Goal: Information Seeking & Learning: Learn about a topic

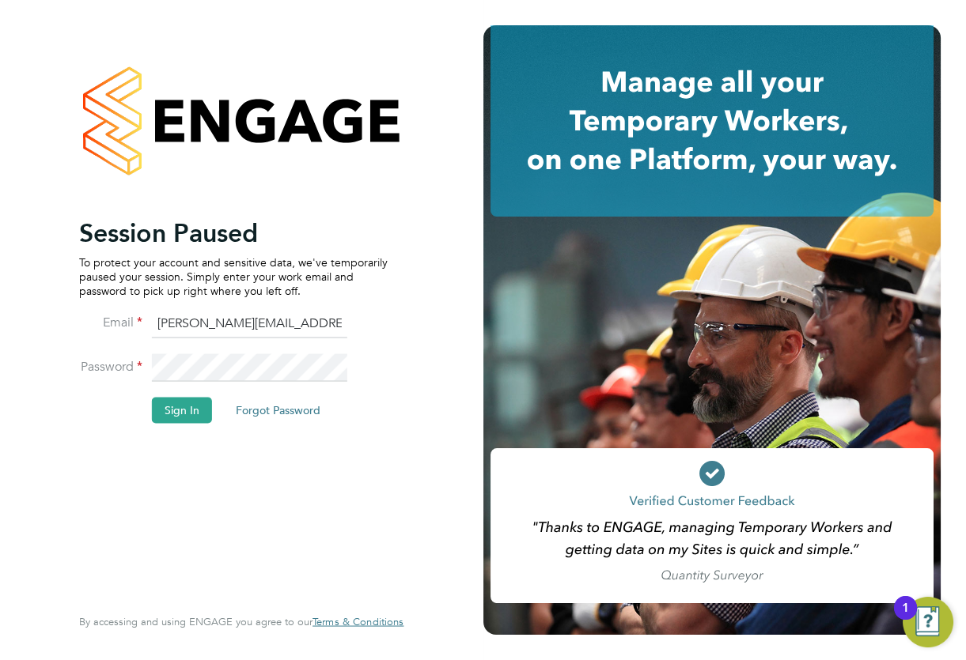
click at [185, 415] on button "Sign In" at bounding box center [182, 410] width 60 height 25
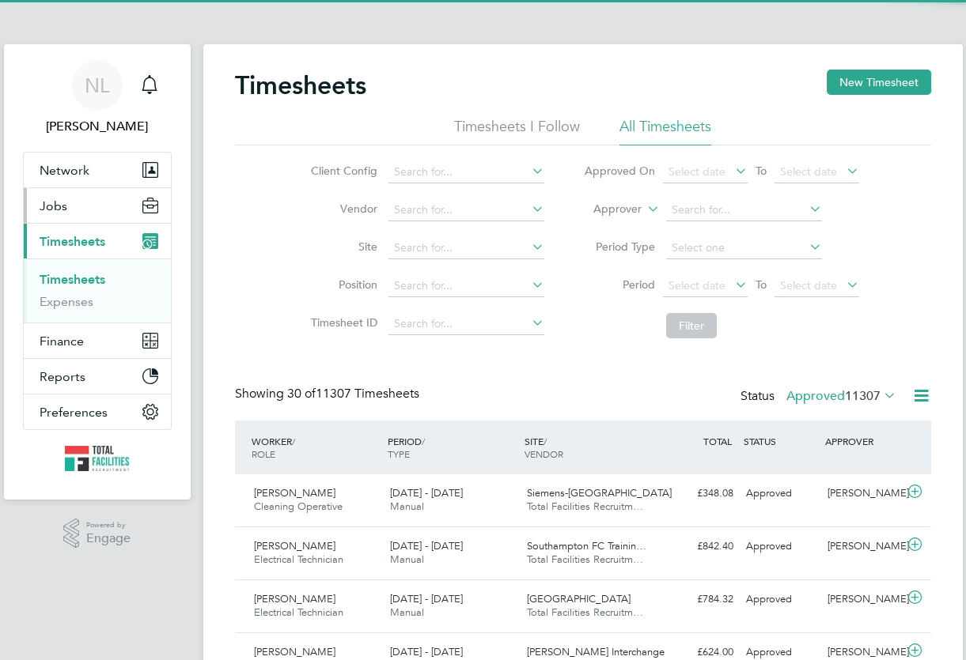
click at [76, 202] on button "Jobs" at bounding box center [97, 205] width 147 height 35
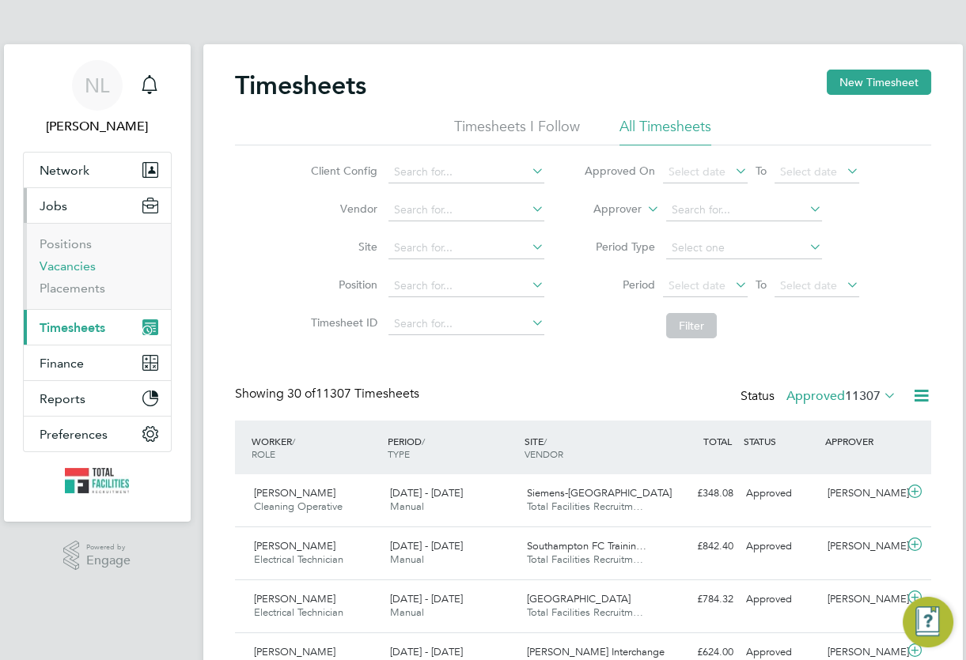
click at [81, 268] on link "Vacancies" at bounding box center [68, 266] width 56 height 15
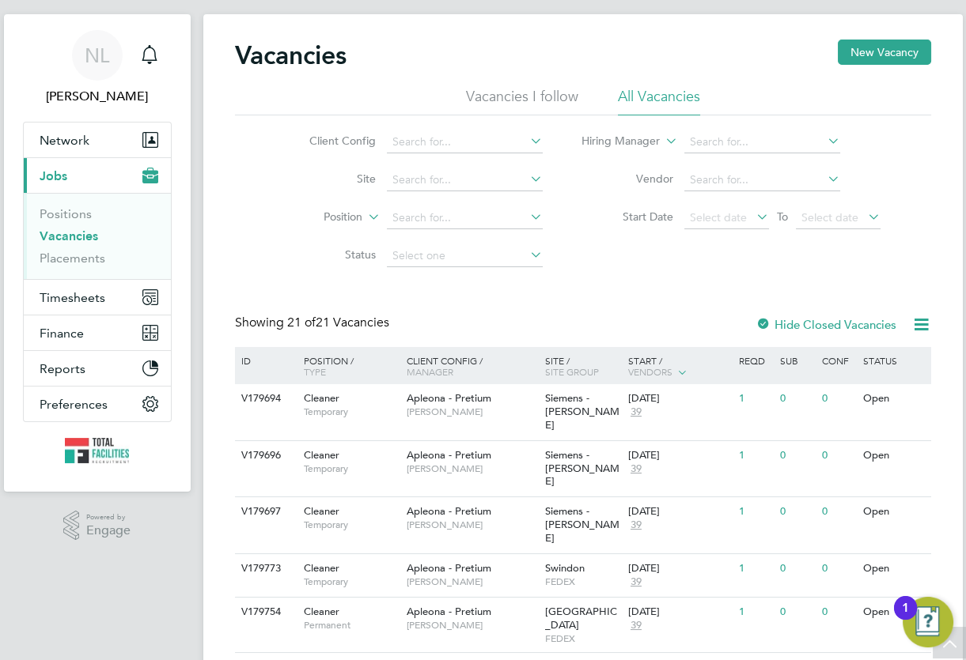
scroll to position [26, 0]
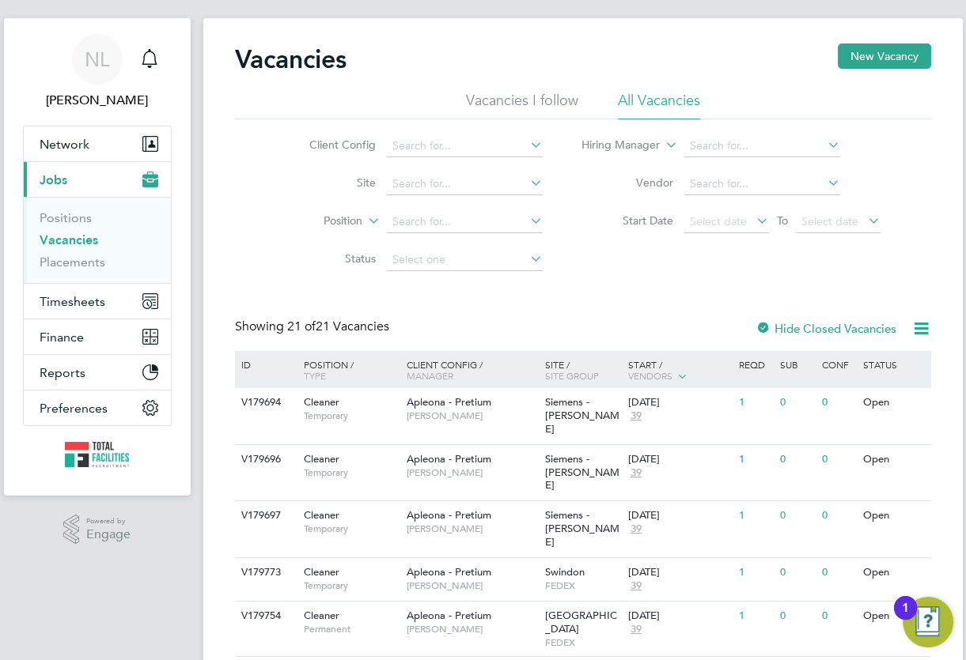
click at [765, 322] on div at bounding box center [763, 330] width 16 height 16
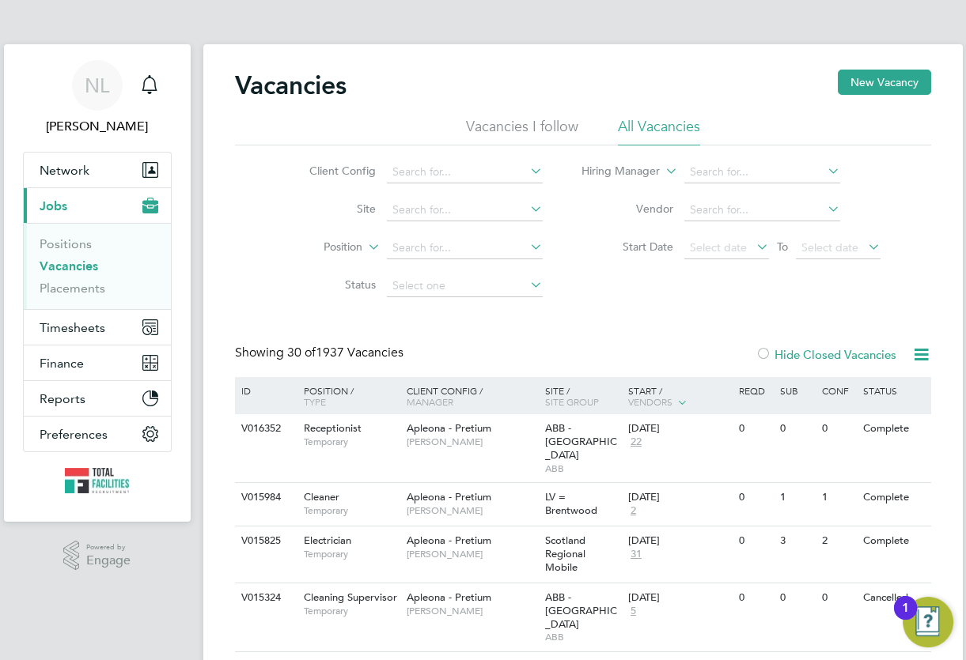
click at [763, 355] on div at bounding box center [763, 356] width 16 height 16
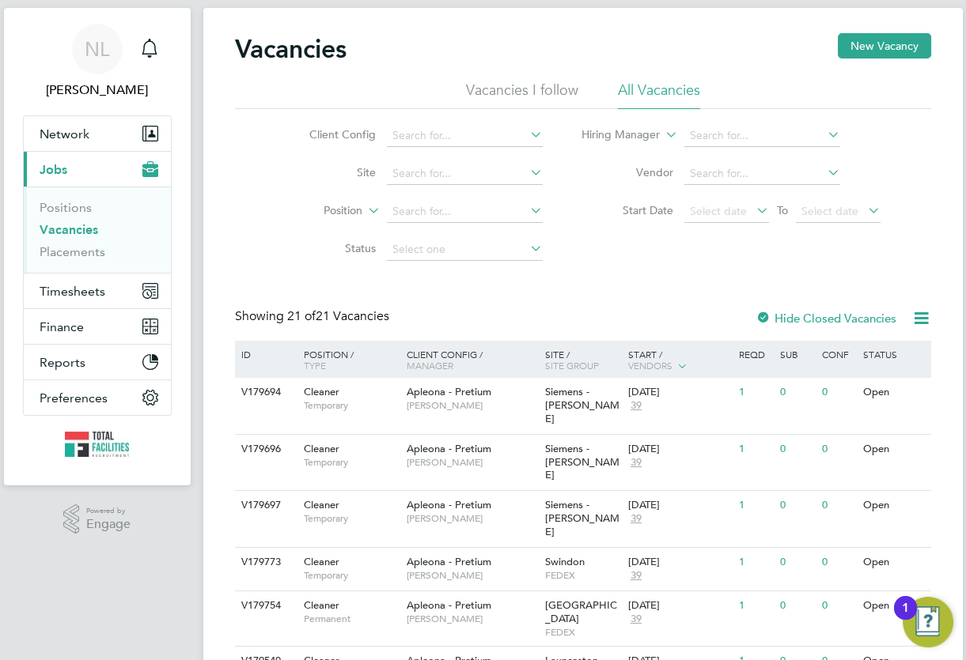
scroll to position [71, 0]
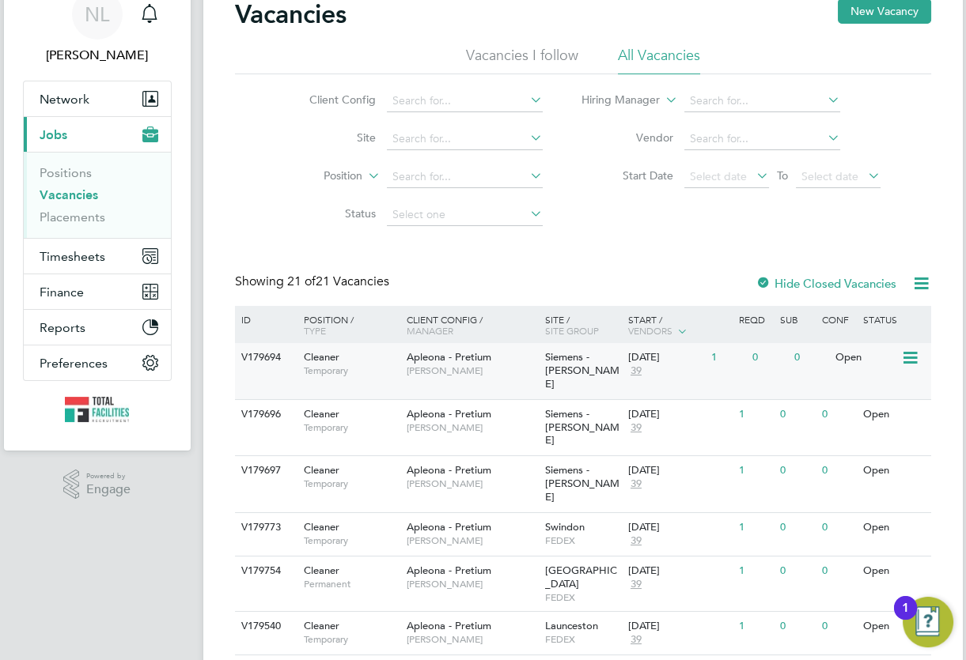
click at [560, 360] on span "Siemens - Ashby" at bounding box center [582, 370] width 74 height 40
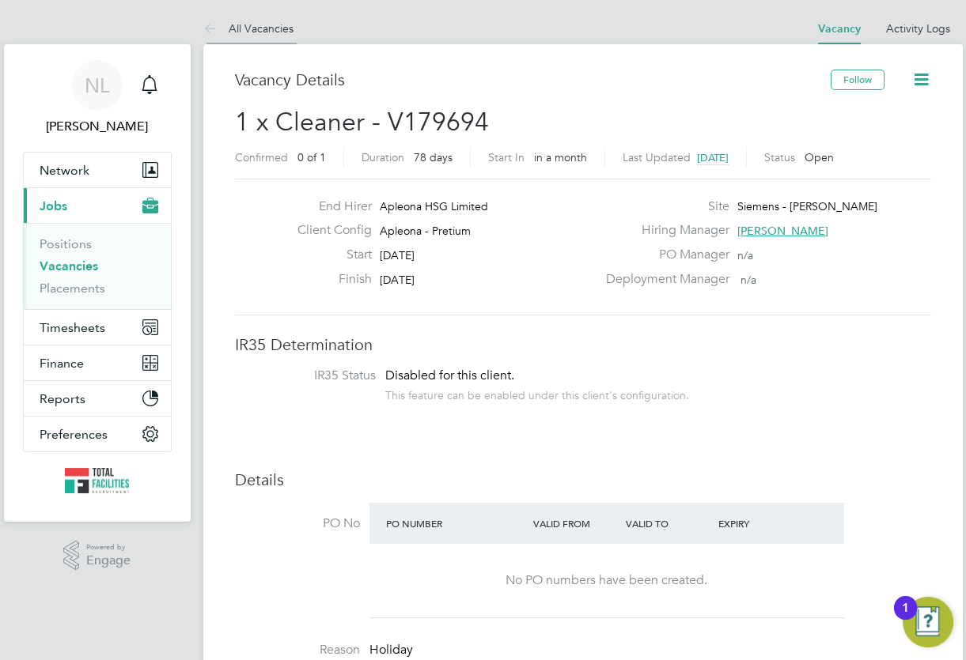
click at [251, 26] on link "All Vacancies" at bounding box center [248, 28] width 90 height 14
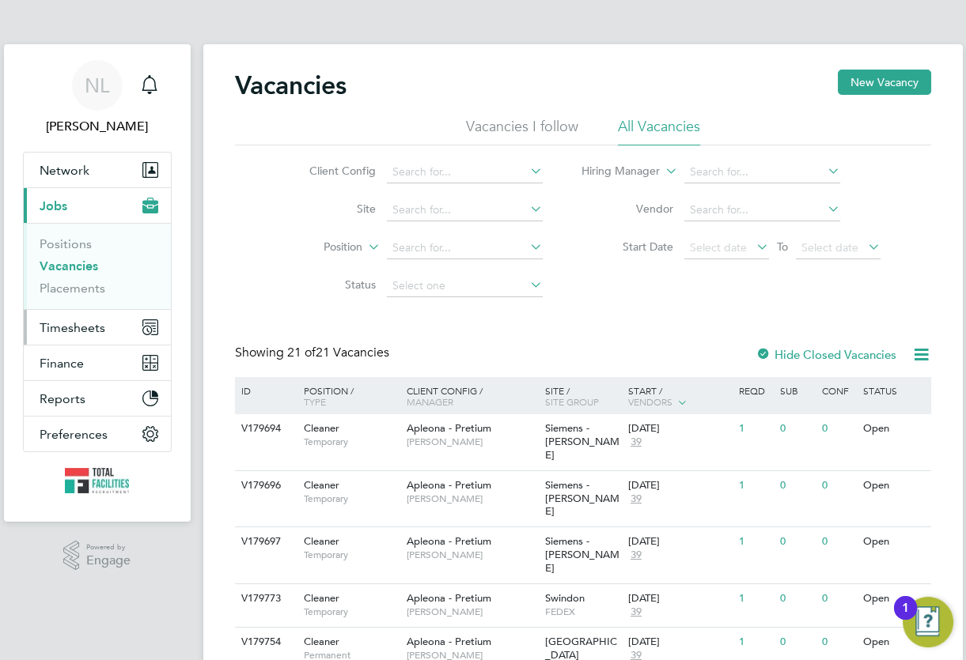
drag, startPoint x: 60, startPoint y: 326, endPoint x: 49, endPoint y: 331, distance: 12.4
click at [57, 329] on span "Timesheets" at bounding box center [73, 327] width 66 height 15
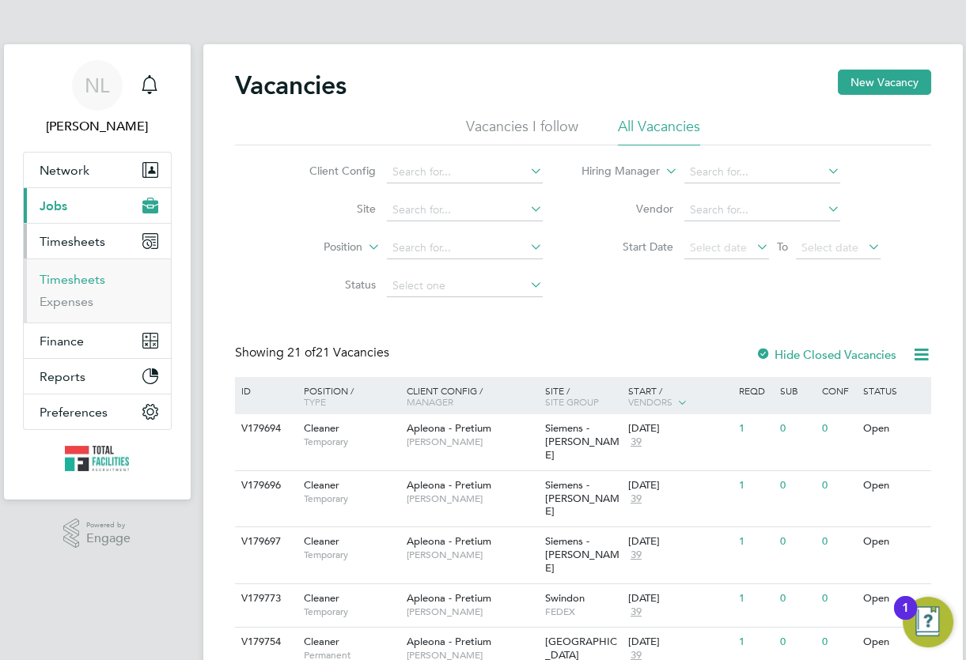
click at [72, 284] on link "Timesheets" at bounding box center [73, 279] width 66 height 15
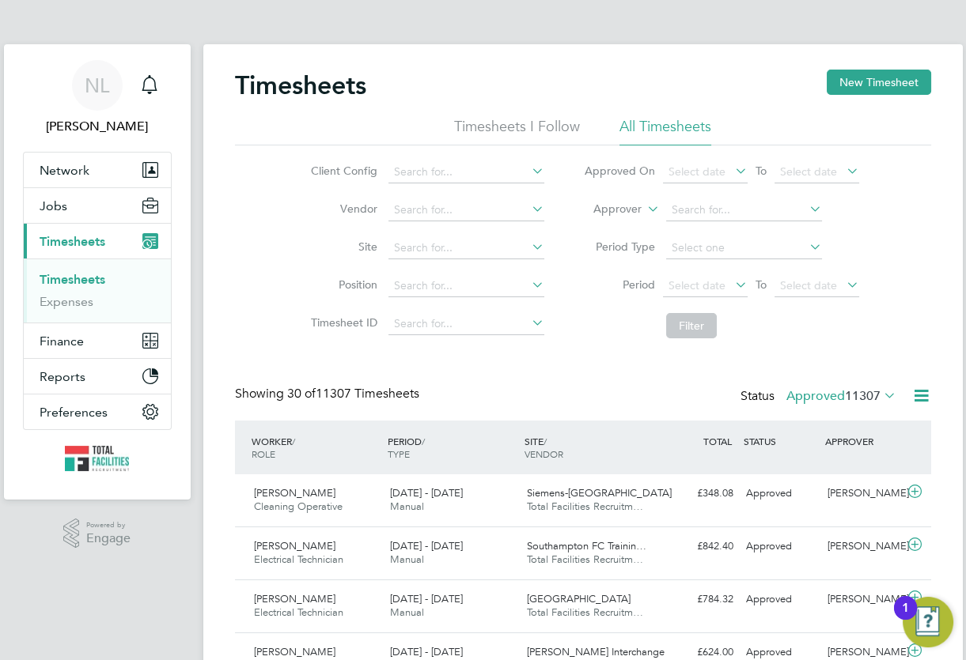
click at [871, 400] on span "11307" at bounding box center [863, 396] width 36 height 16
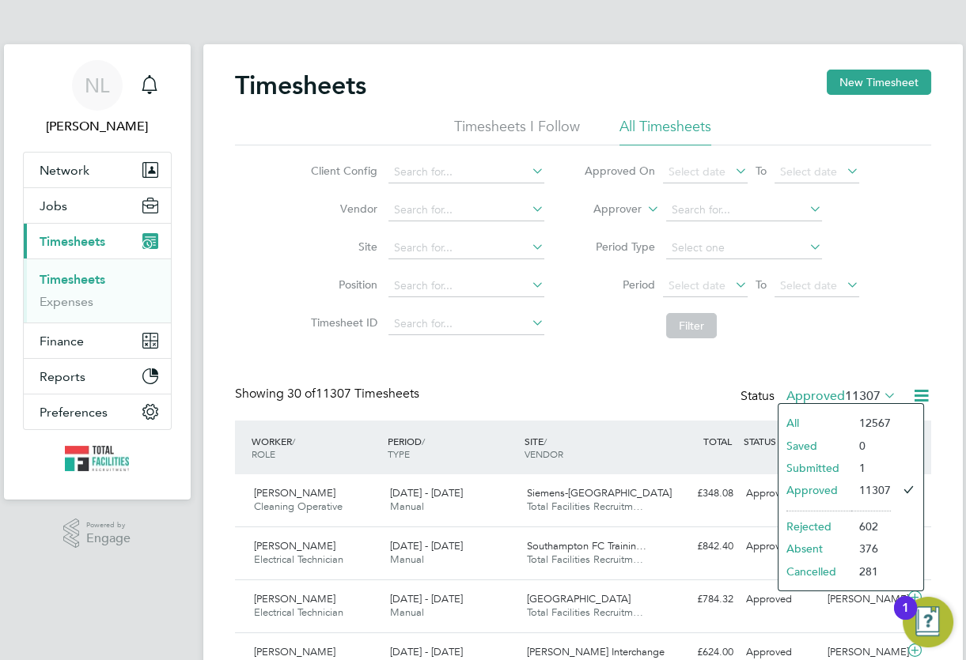
click at [817, 465] on li "Submitted" at bounding box center [814, 468] width 73 height 22
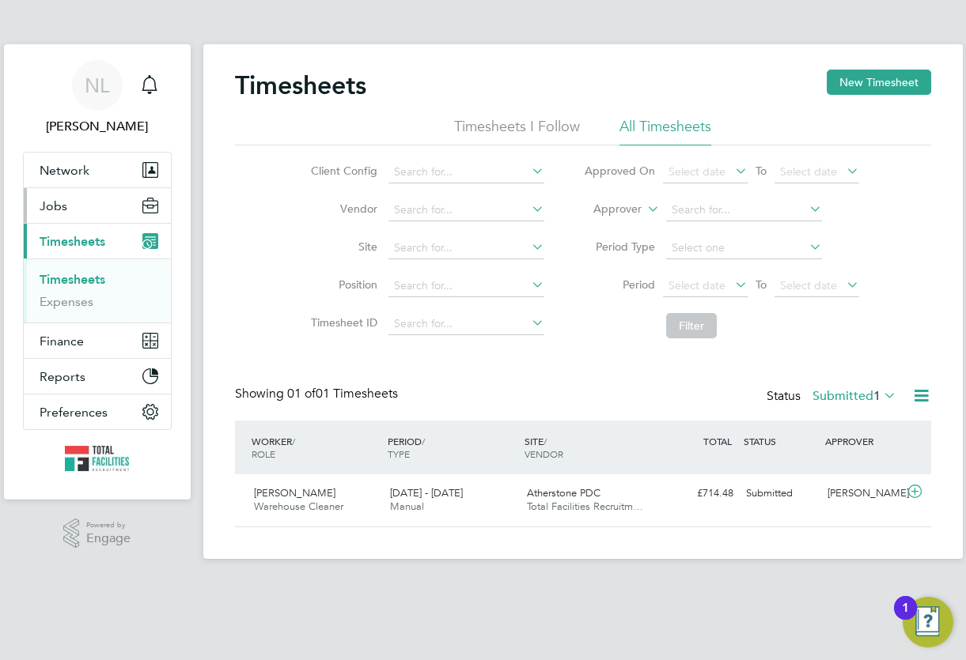
click at [53, 199] on span "Jobs" at bounding box center [54, 205] width 28 height 15
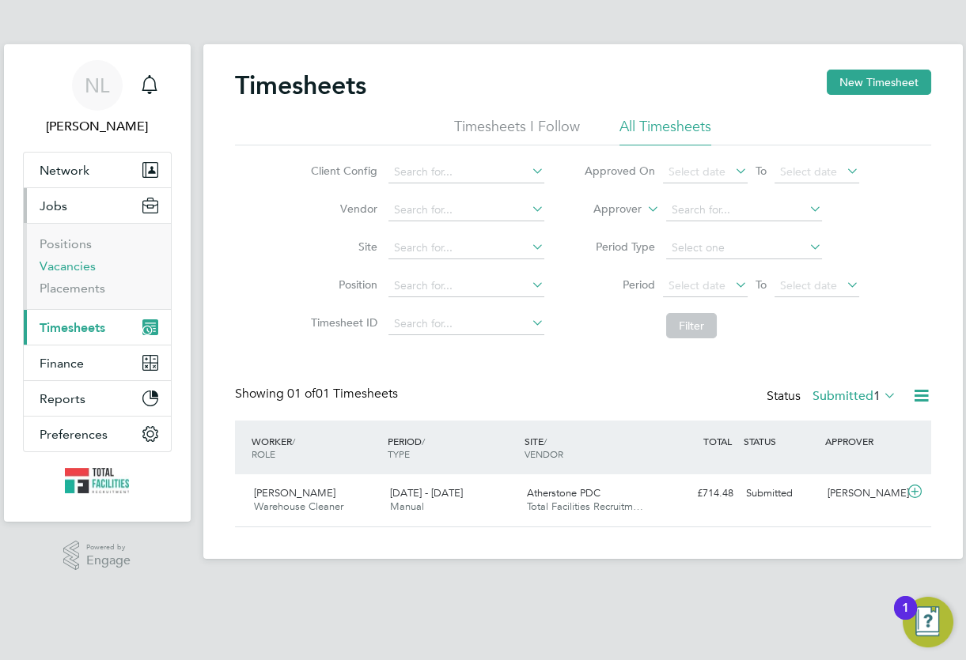
click at [52, 267] on link "Vacancies" at bounding box center [68, 266] width 56 height 15
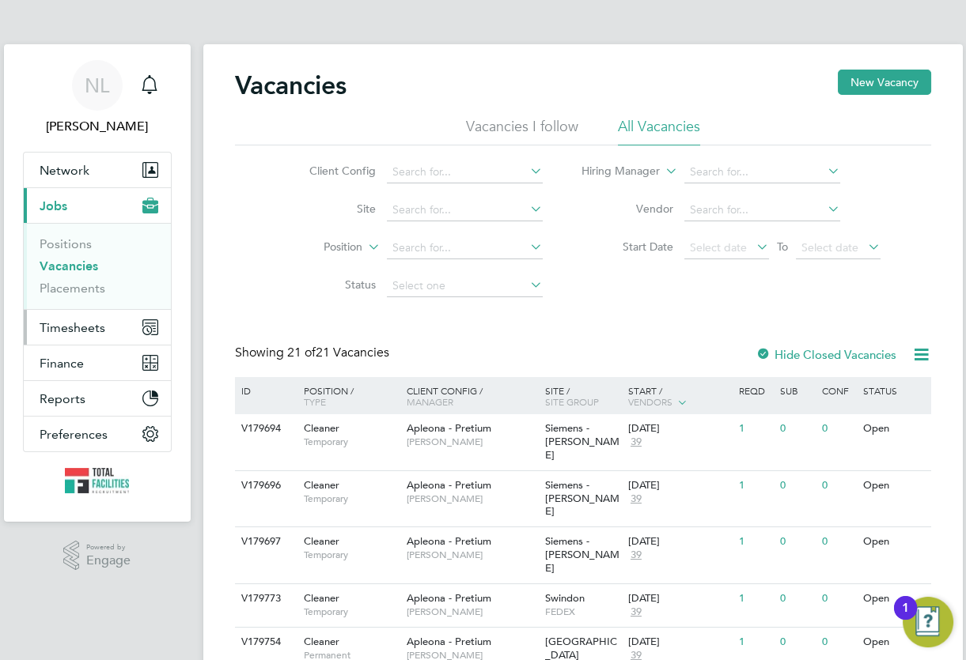
click at [85, 329] on span "Timesheets" at bounding box center [73, 327] width 66 height 15
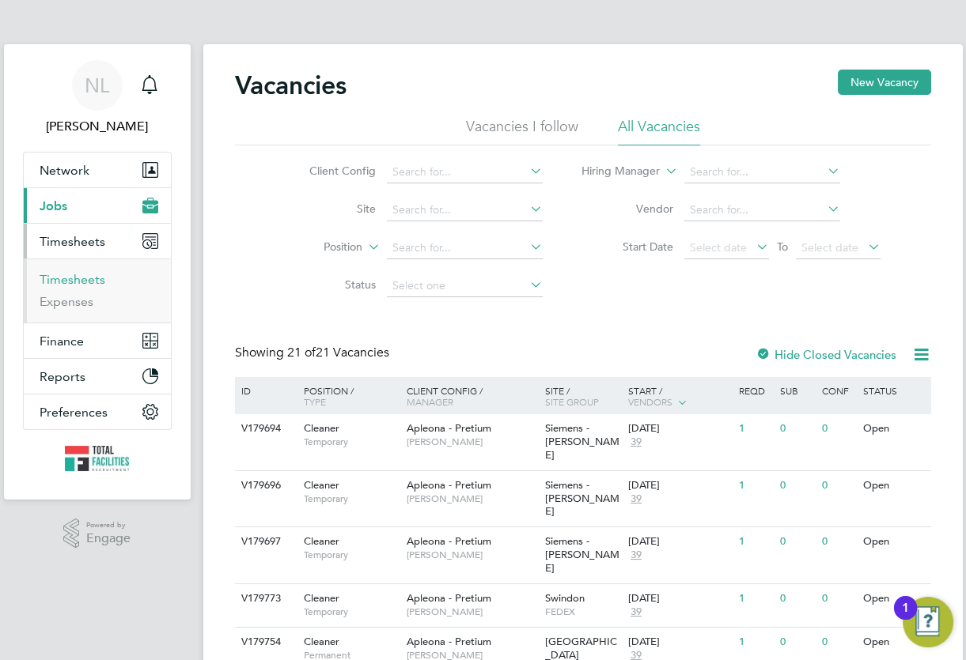
click at [71, 279] on link "Timesheets" at bounding box center [73, 279] width 66 height 15
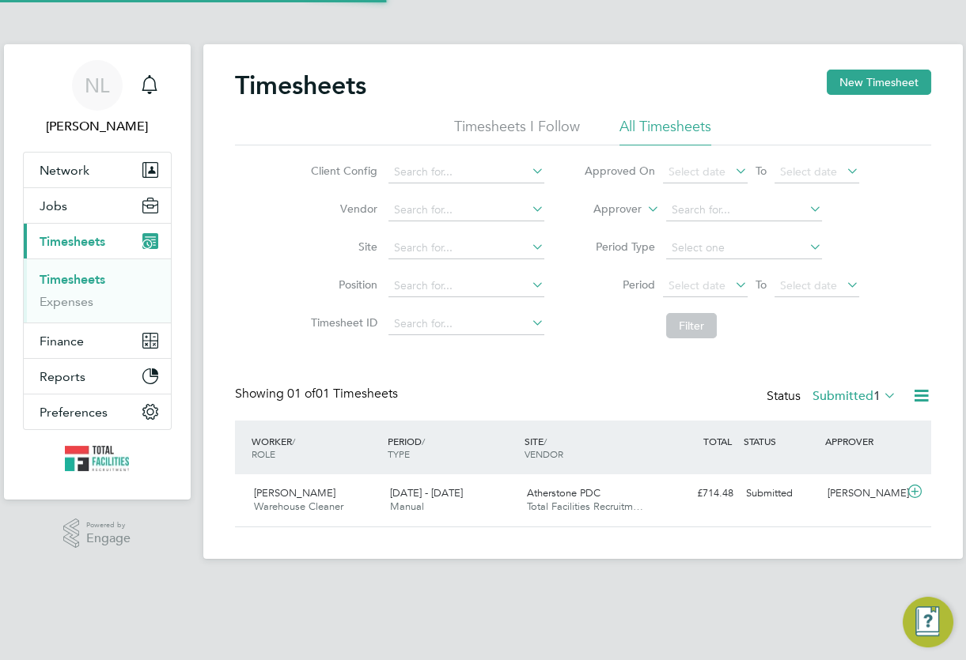
scroll to position [40, 137]
click at [79, 216] on button "Jobs" at bounding box center [97, 205] width 147 height 35
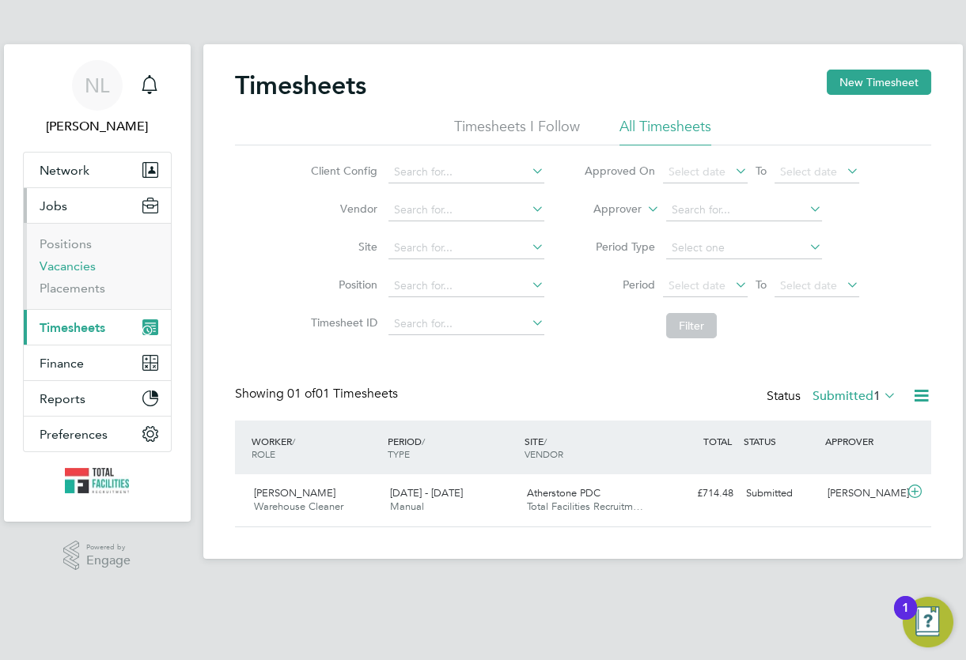
click at [71, 267] on link "Vacancies" at bounding box center [68, 266] width 56 height 15
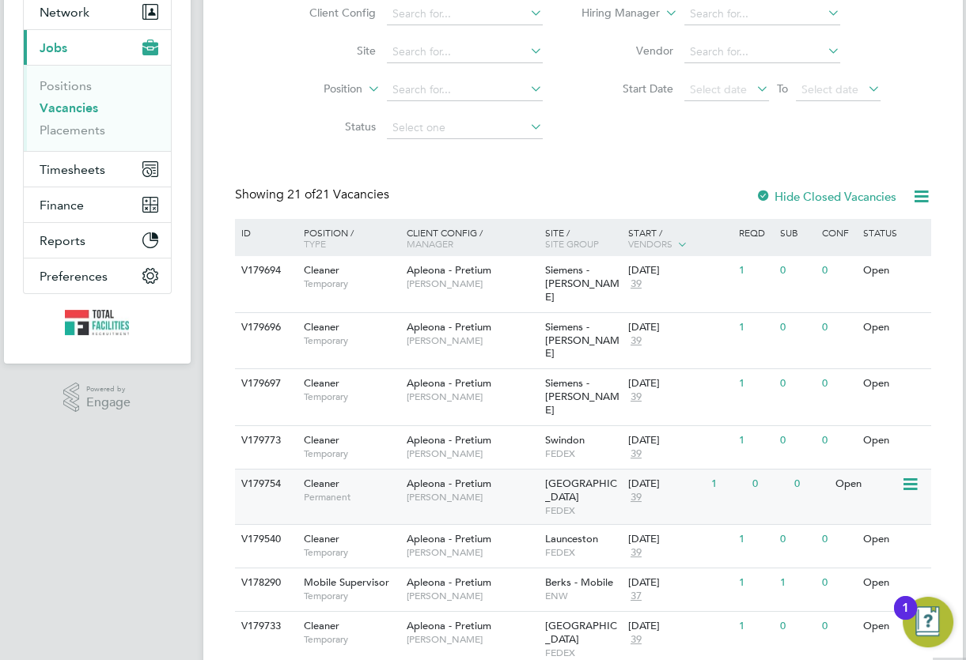
scroll to position [287, 0]
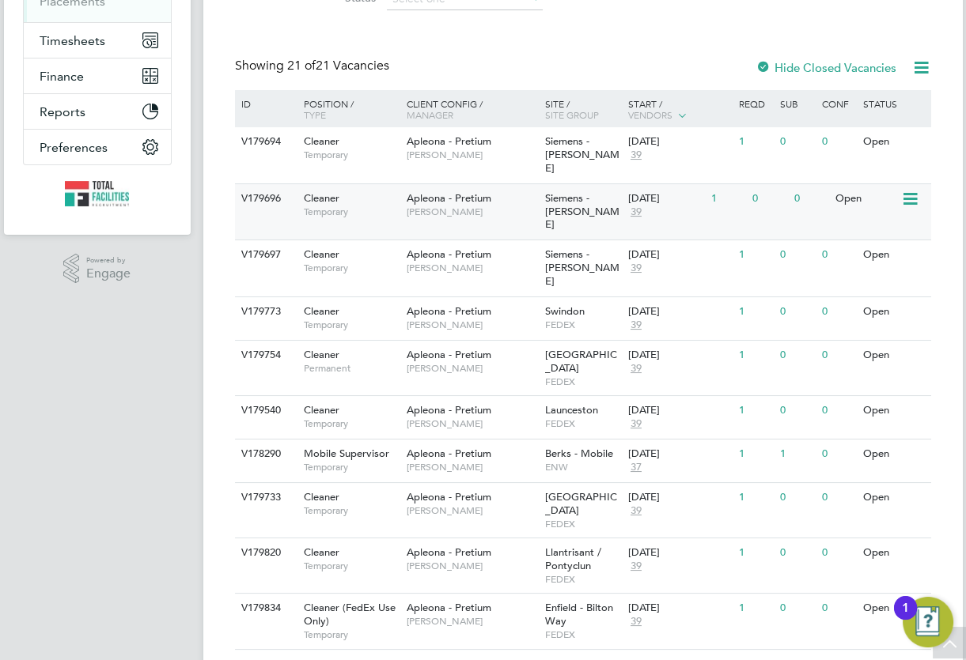
drag, startPoint x: 461, startPoint y: 53, endPoint x: 488, endPoint y: 188, distance: 137.9
click at [461, 53] on div "Vacancies New Vacancy Vacancies I follow All Vacancies Client Config Site Posit…" at bounding box center [583, 492] width 696 height 1418
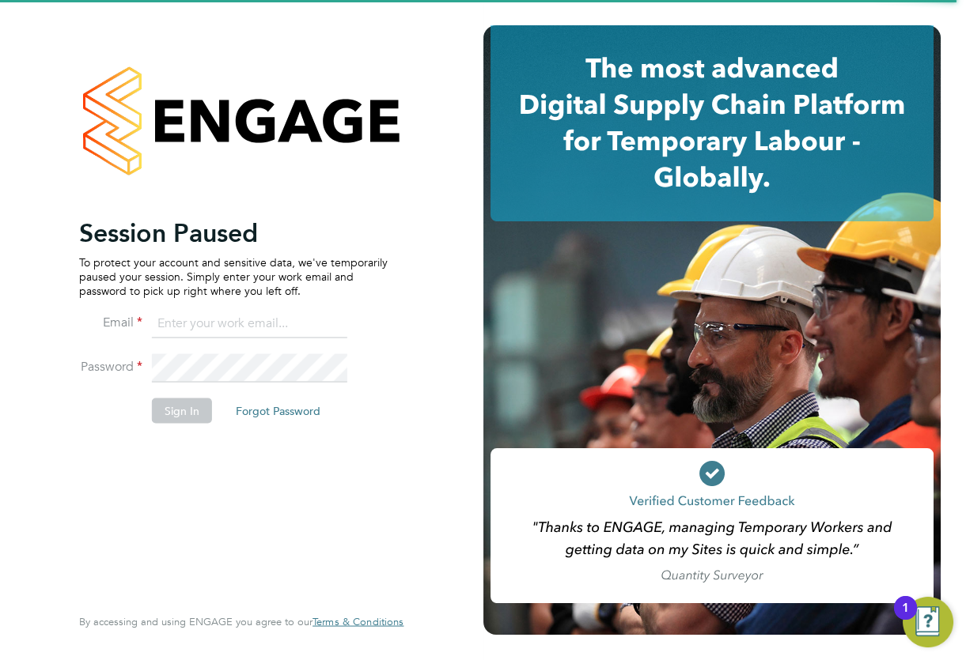
type input "[PERSON_NAME][EMAIL_ADDRESS][PERSON_NAME][DOMAIN_NAME]"
